Goal: Task Accomplishment & Management: Complete application form

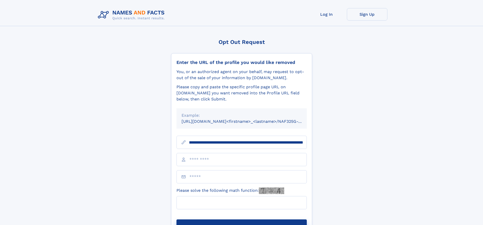
scroll to position [0, 63]
type input "**********"
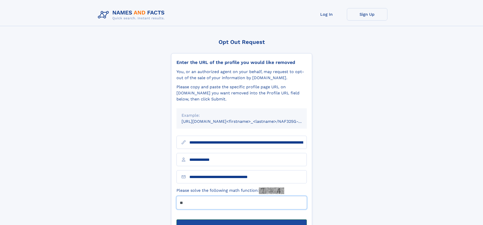
type input "**"
click at [241, 219] on button "Submit Opt Out Request" at bounding box center [242, 227] width 130 height 16
